Goal: Find specific page/section: Find specific page/section

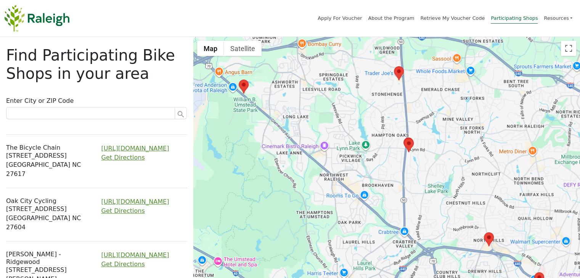
drag, startPoint x: 302, startPoint y: 146, endPoint x: 432, endPoint y: 168, distance: 132.2
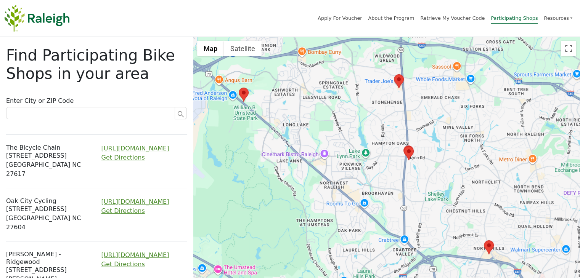
click at [404, 146] on area at bounding box center [404, 146] width 0 height 0
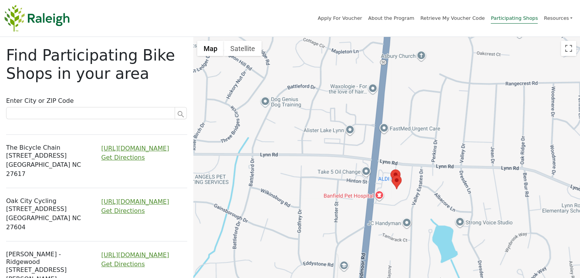
click at [390, 170] on area at bounding box center [390, 170] width 0 height 0
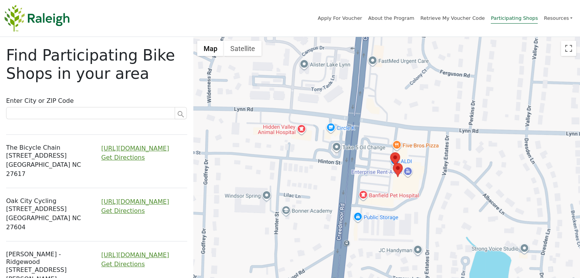
click at [390, 152] on area at bounding box center [390, 152] width 0 height 0
click at [392, 163] on area at bounding box center [392, 163] width 0 height 0
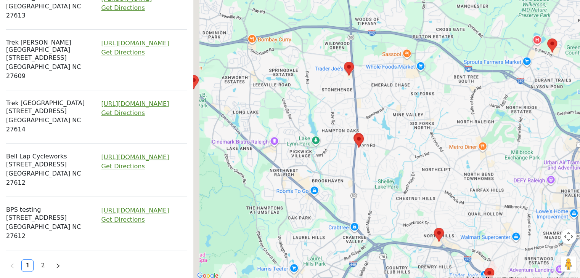
drag, startPoint x: 312, startPoint y: 125, endPoint x: 396, endPoint y: 194, distance: 108.7
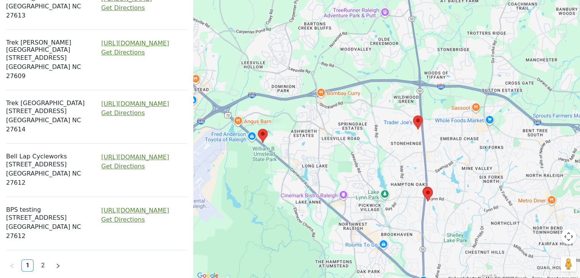
click at [258, 129] on area at bounding box center [258, 129] width 0 height 0
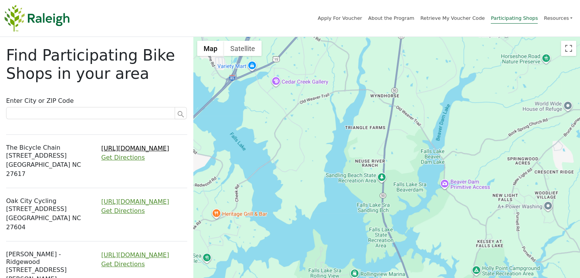
click at [138, 145] on link "[URL][DOMAIN_NAME]" at bounding box center [135, 148] width 68 height 7
